Goal: Task Accomplishment & Management: Manage account settings

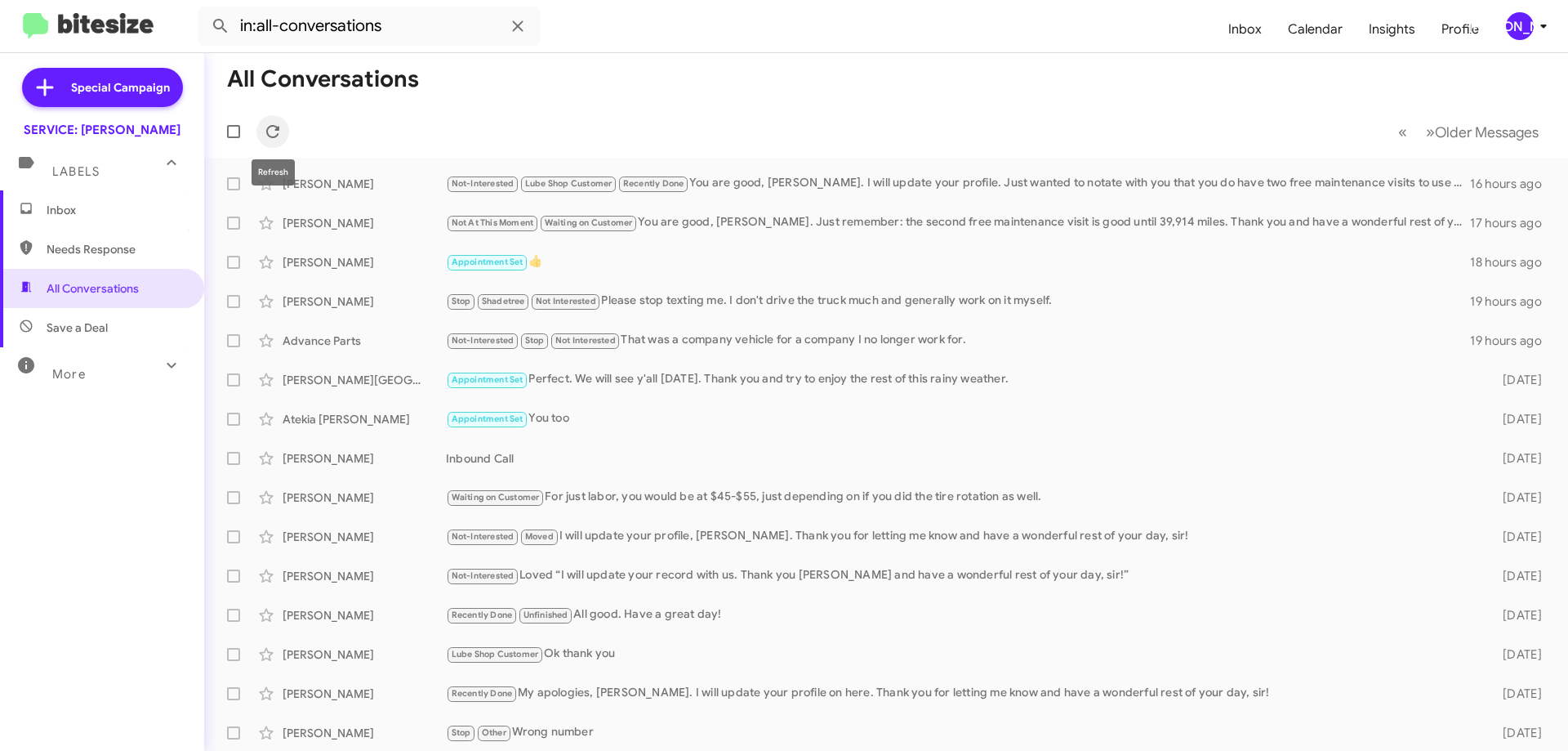
click at [264, 134] on icon at bounding box center [272, 131] width 20 height 20
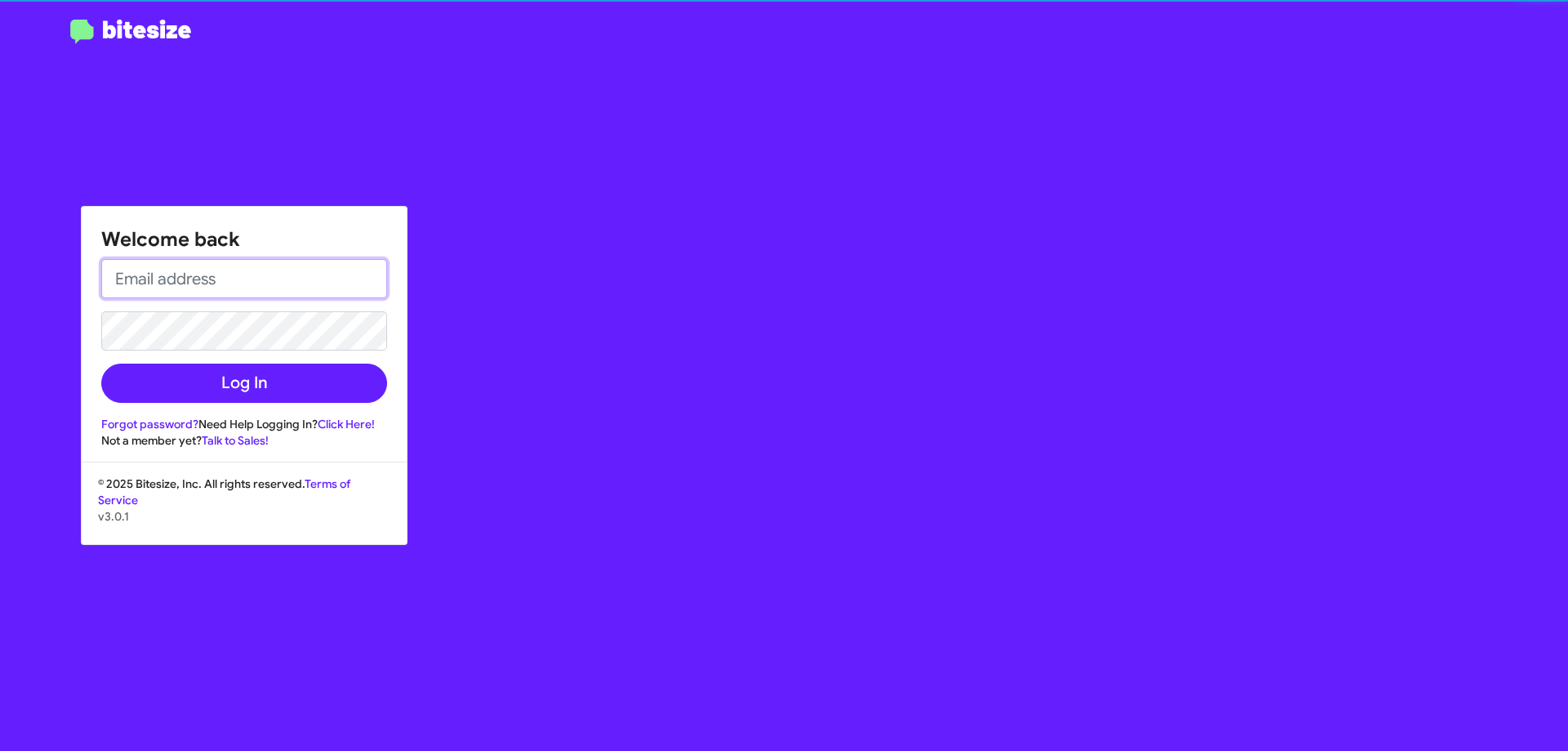
type input "[EMAIL_ADDRESS][DOMAIN_NAME]"
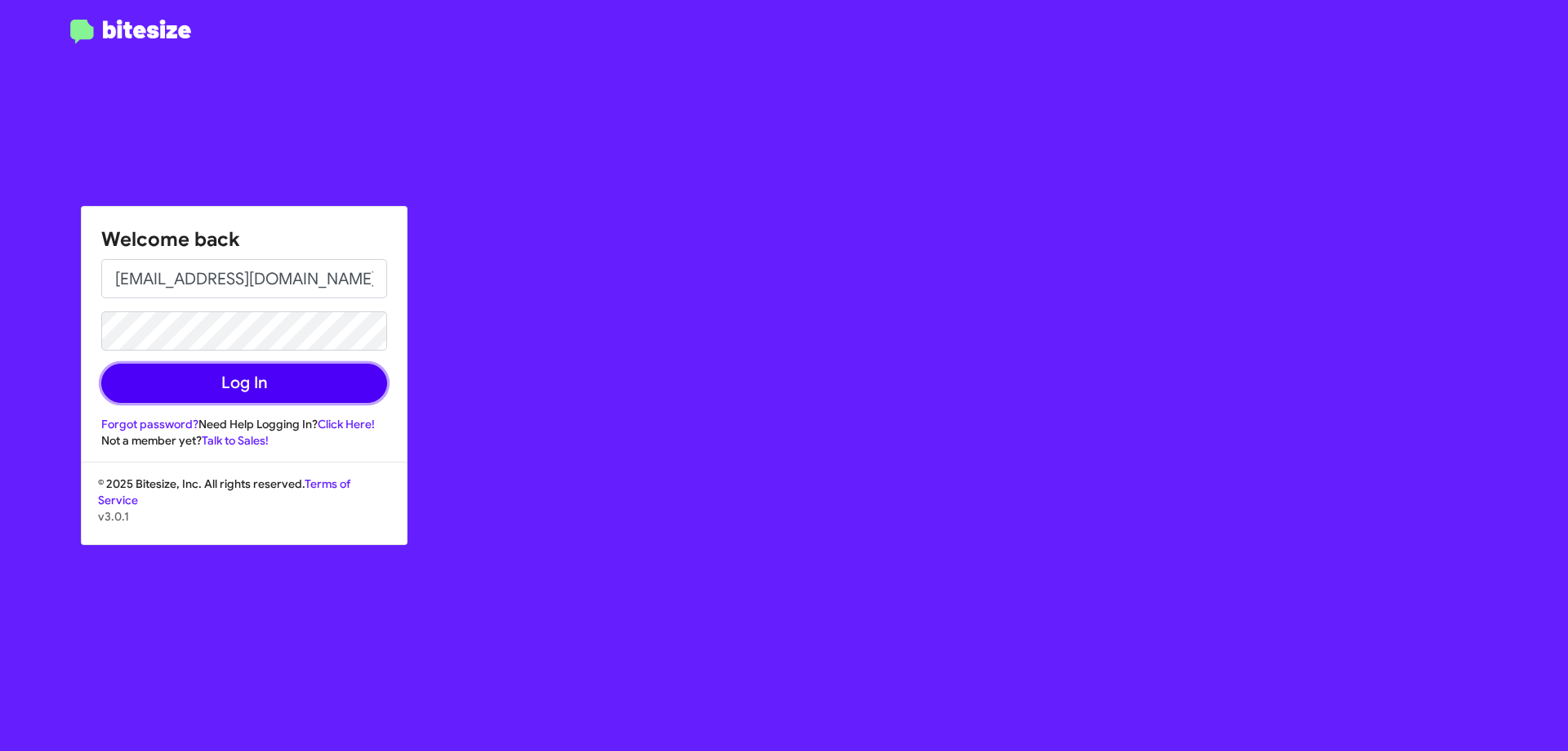
click at [241, 381] on button "Log In" at bounding box center [244, 383] width 286 height 40
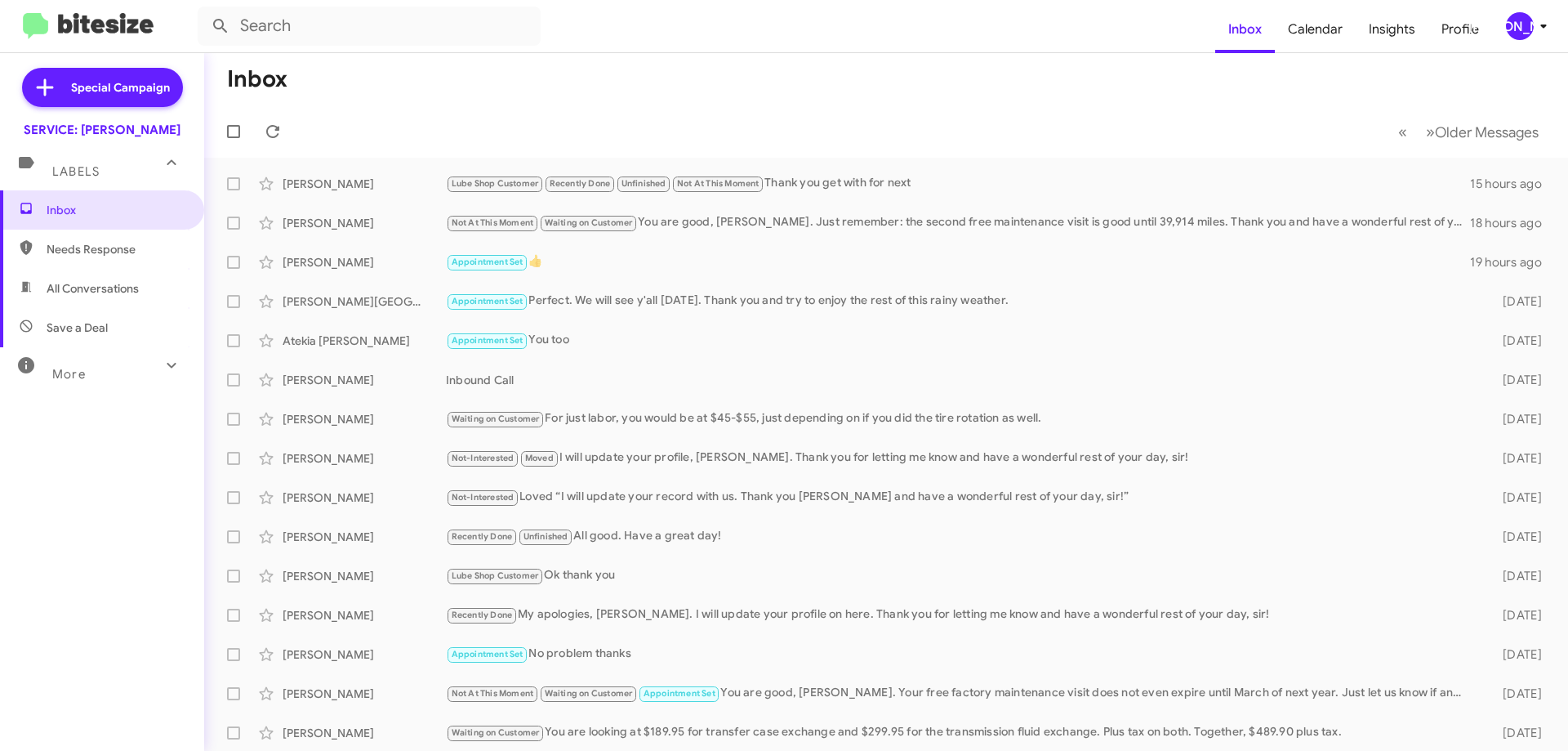
click at [130, 276] on span "All Conversations" at bounding box center [102, 289] width 204 height 40
type input "in:all-conversations"
